Goal: Task Accomplishment & Management: Manage account settings

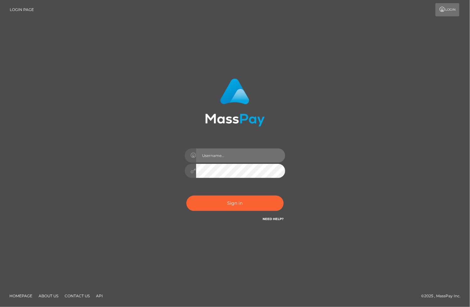
click at [216, 151] on input "text" at bounding box center [240, 155] width 89 height 14
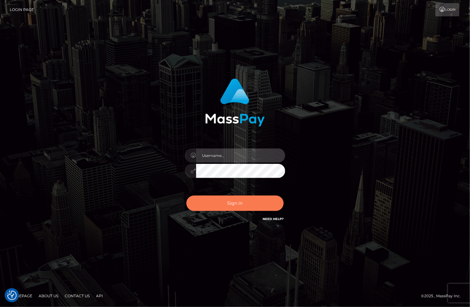
type input "christianc.xcite"
click at [219, 203] on button "Sign in" at bounding box center [234, 202] width 97 height 15
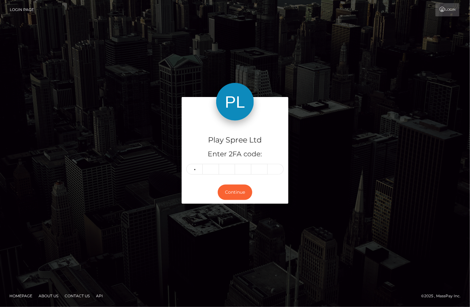
type input "0"
type input "4"
type input "5"
type input "7"
type input "1"
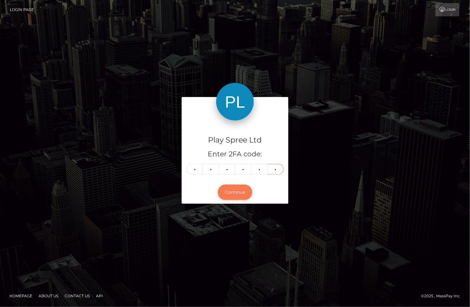
type input "3"
click at [241, 189] on button "Continue" at bounding box center [235, 191] width 34 height 15
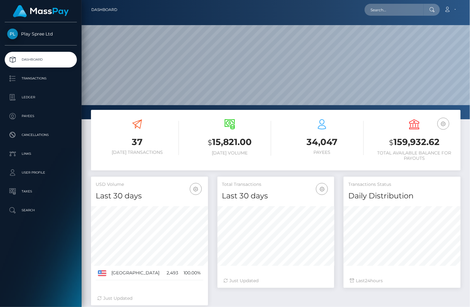
scroll to position [111, 117]
click at [420, 140] on h3 "$ 159,932.62" at bounding box center [414, 142] width 83 height 13
copy h3 "159,932.62"
